Goal: Task Accomplishment & Management: Complete application form

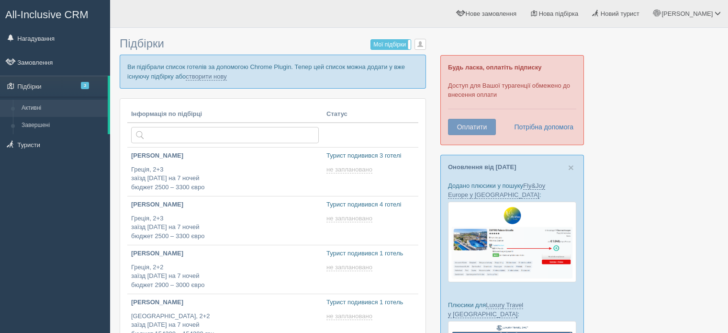
click at [220, 74] on link "створити нову" at bounding box center [206, 77] width 41 height 8
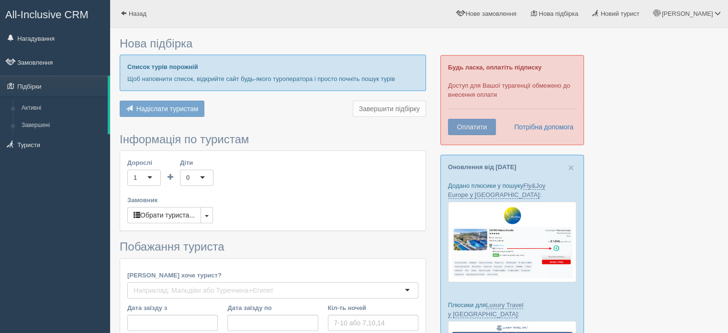
type input "7"
type input "86900"
type input "98600"
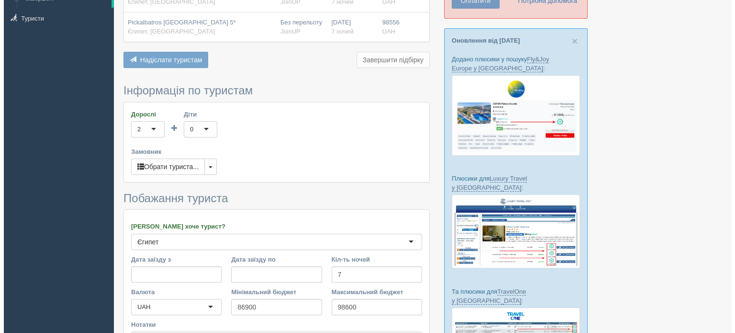
scroll to position [191, 0]
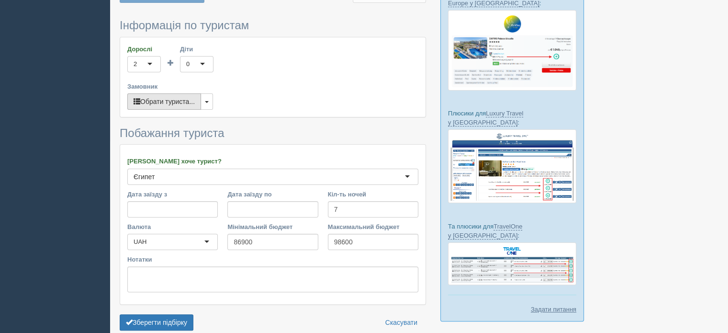
click at [160, 95] on button "Обрати туриста..." at bounding box center [164, 101] width 74 height 16
